Goal: Information Seeking & Learning: Learn about a topic

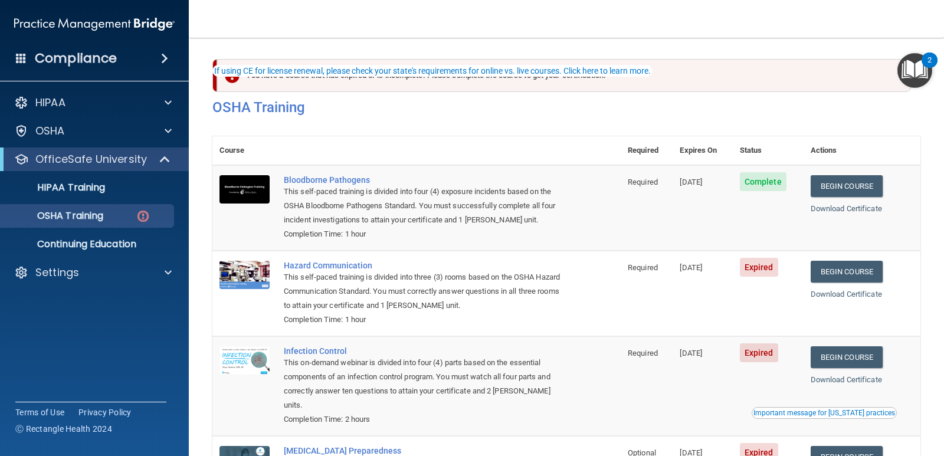
scroll to position [56, 0]
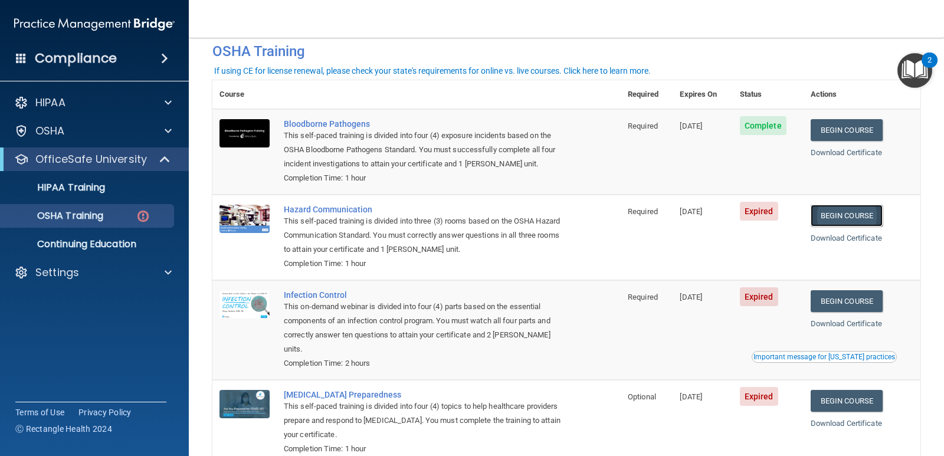
click at [836, 221] on link "Begin Course" at bounding box center [847, 216] width 72 height 22
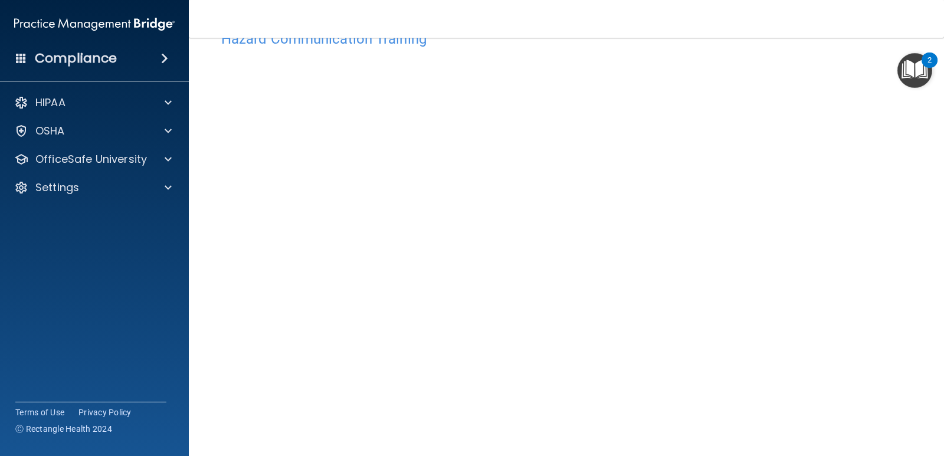
scroll to position [17, 0]
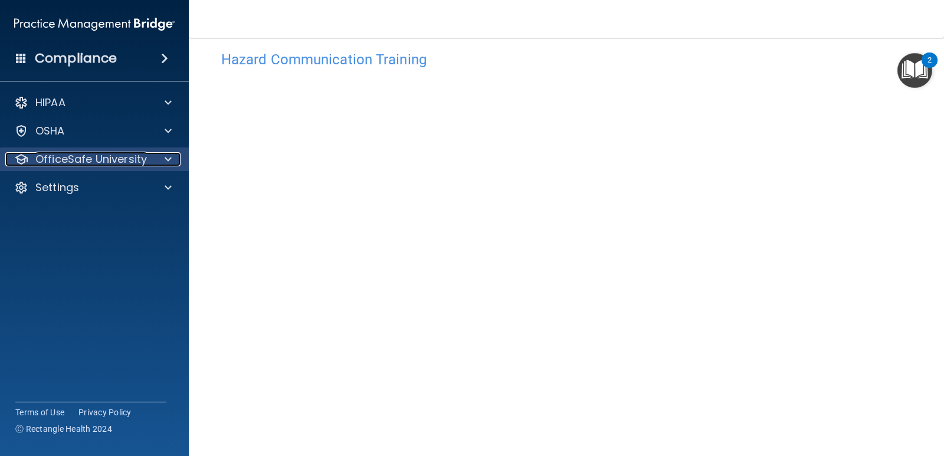
click at [155, 158] on div at bounding box center [166, 159] width 29 height 14
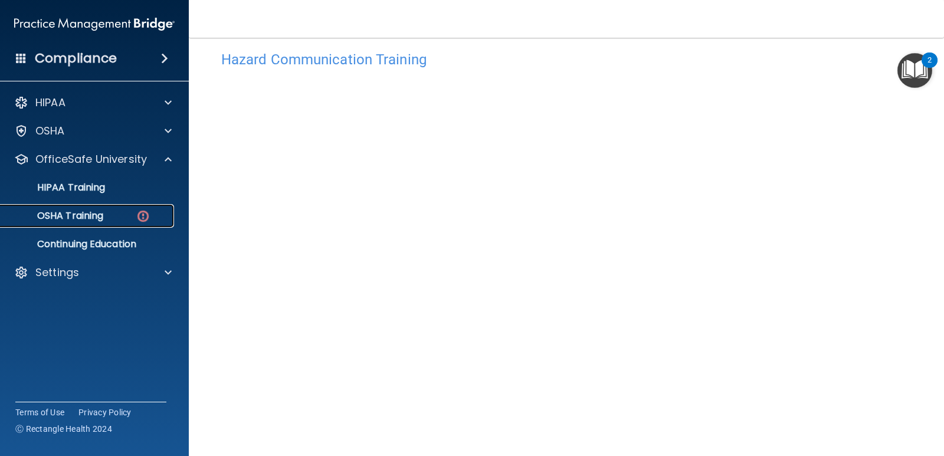
click at [108, 216] on div "OSHA Training" at bounding box center [88, 216] width 161 height 12
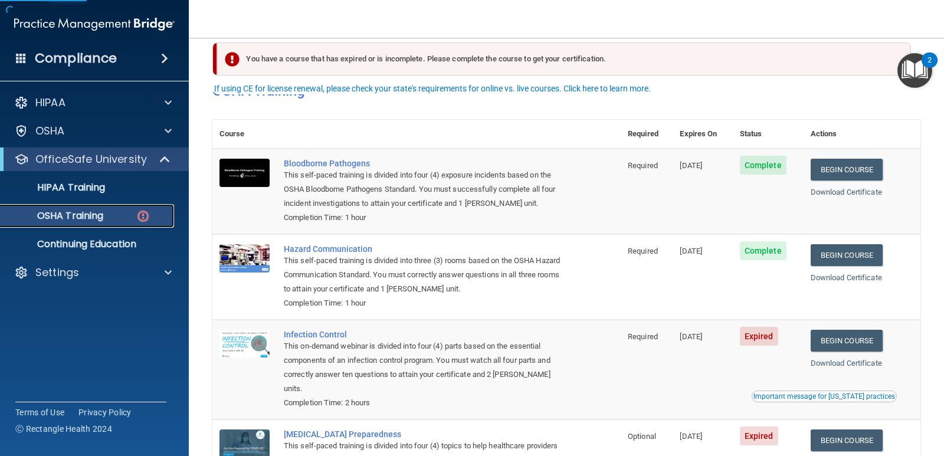
scroll to position [115, 0]
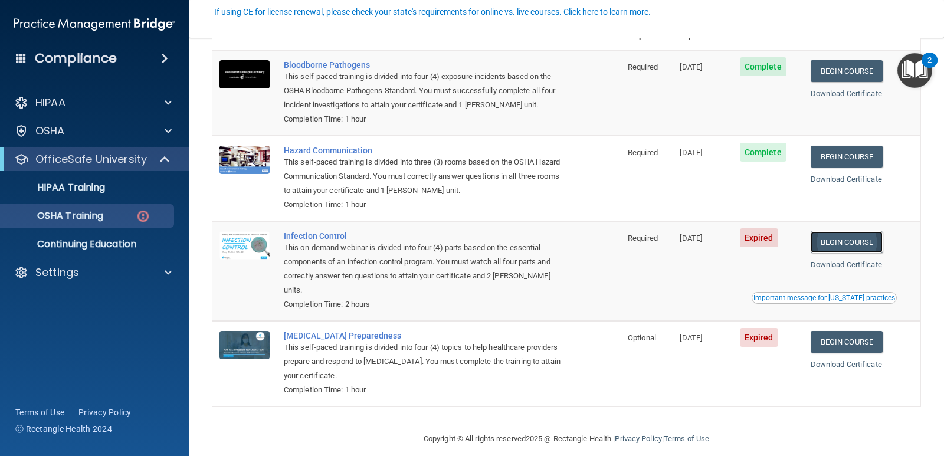
click at [854, 245] on link "Begin Course" at bounding box center [847, 242] width 72 height 22
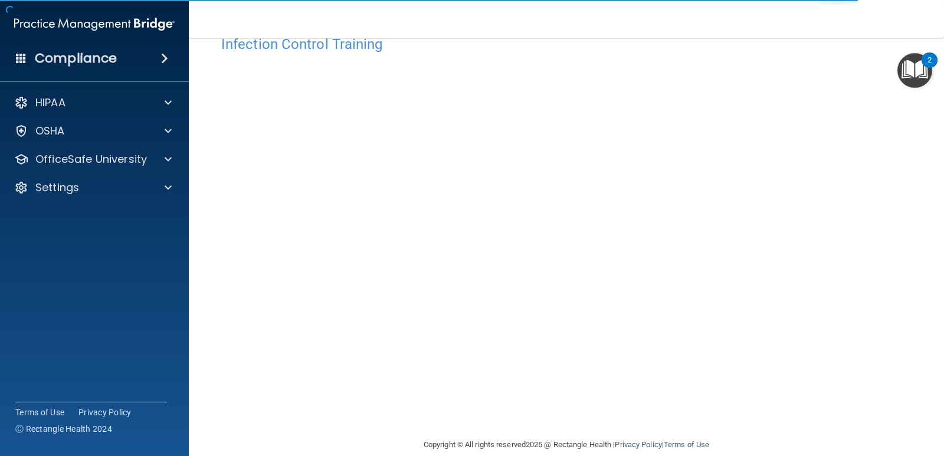
scroll to position [49, 0]
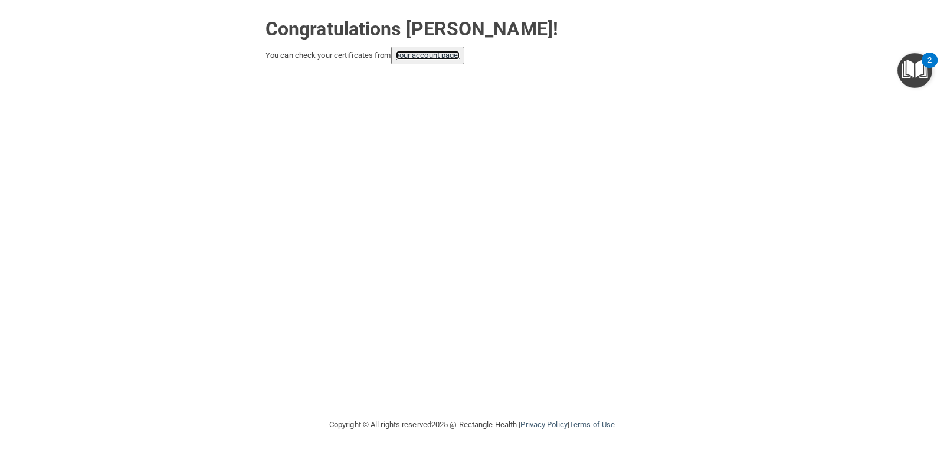
click at [422, 57] on link "your account page!" at bounding box center [428, 55] width 64 height 9
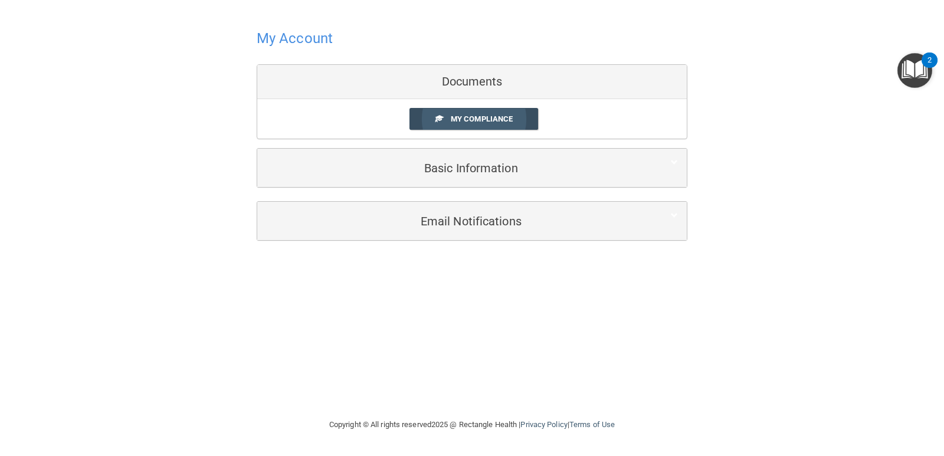
click at [475, 117] on span "My Compliance" at bounding box center [482, 118] width 62 height 9
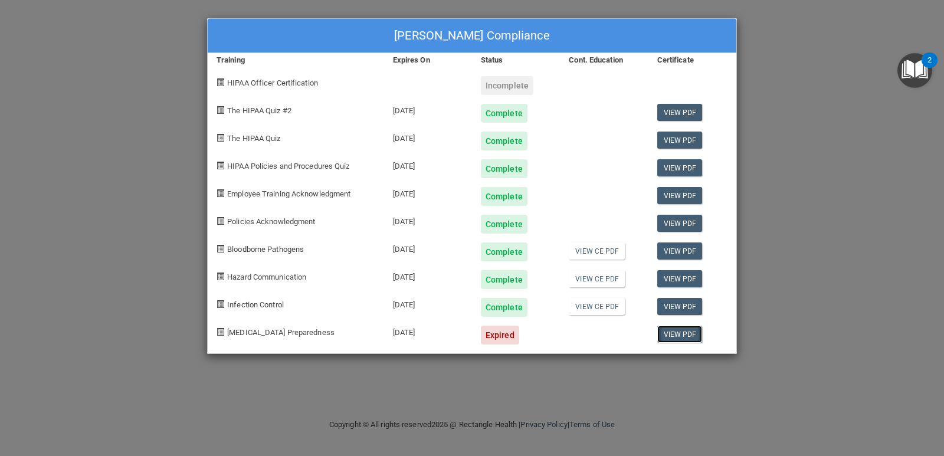
click at [676, 333] on link "View PDF" at bounding box center [679, 334] width 45 height 17
click at [799, 296] on div "Wanda Weis's Compliance Training Expires On Status Cont. Education Certificate …" at bounding box center [472, 228] width 944 height 456
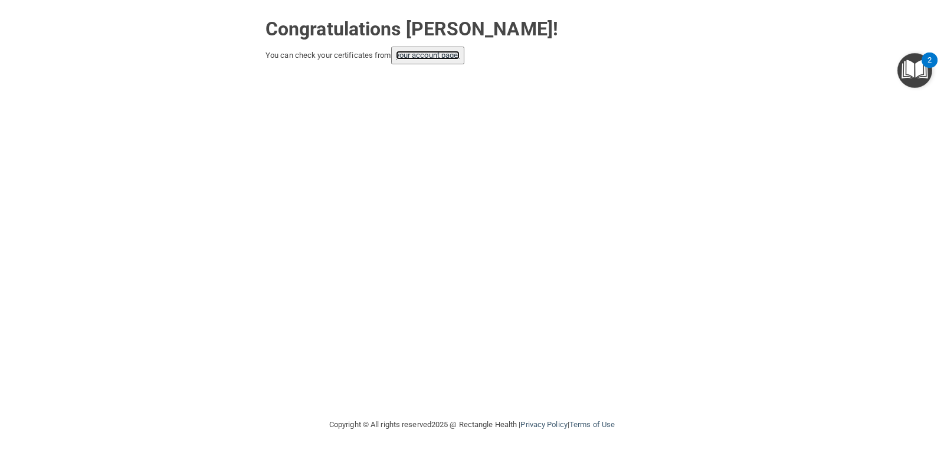
click at [428, 53] on link "your account page!" at bounding box center [428, 55] width 64 height 9
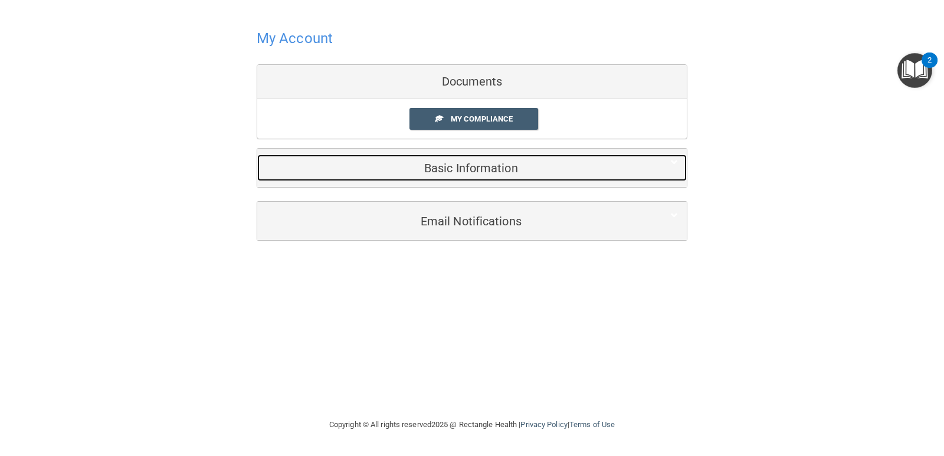
click at [468, 170] on h5 "Basic Information" at bounding box center [454, 168] width 376 height 13
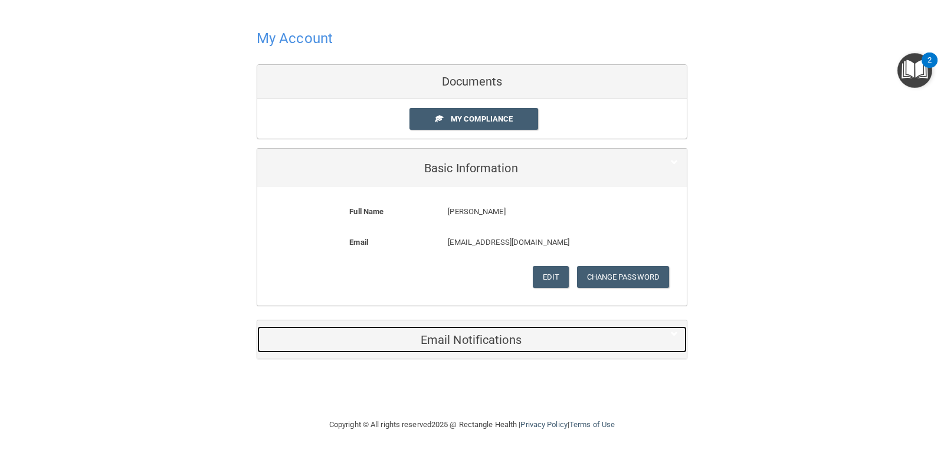
click at [476, 341] on h5 "Email Notifications" at bounding box center [454, 339] width 376 height 13
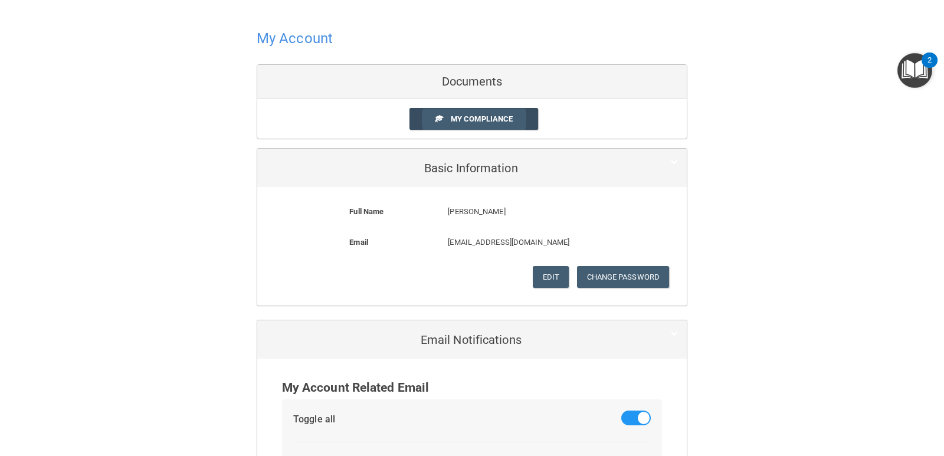
click at [484, 119] on span "My Compliance" at bounding box center [482, 118] width 62 height 9
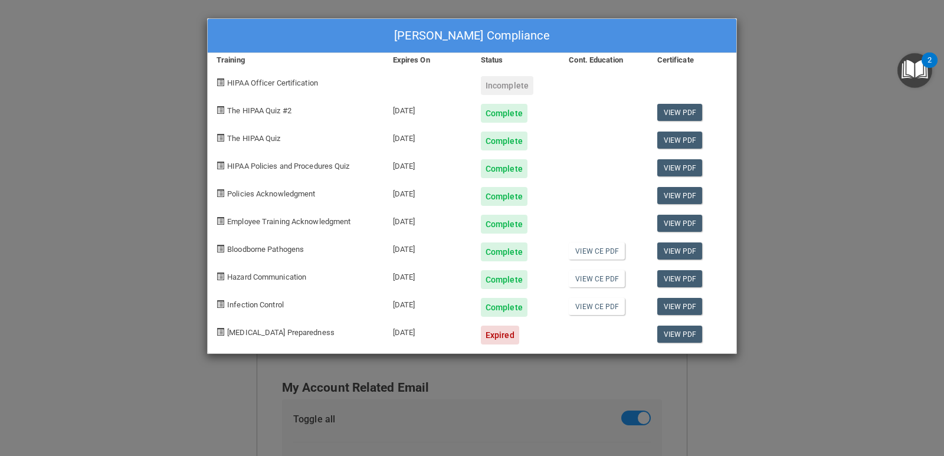
click at [220, 83] on span at bounding box center [220, 82] width 8 height 8
click at [251, 83] on span "HIPAA Officer Certification" at bounding box center [272, 82] width 91 height 9
click at [507, 89] on div "Incomplete" at bounding box center [507, 85] width 53 height 19
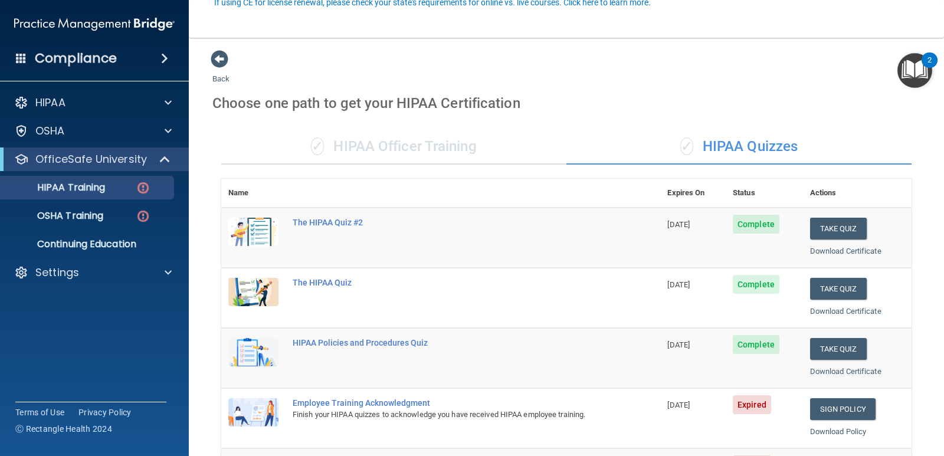
scroll to position [118, 0]
